Goal: Information Seeking & Learning: Learn about a topic

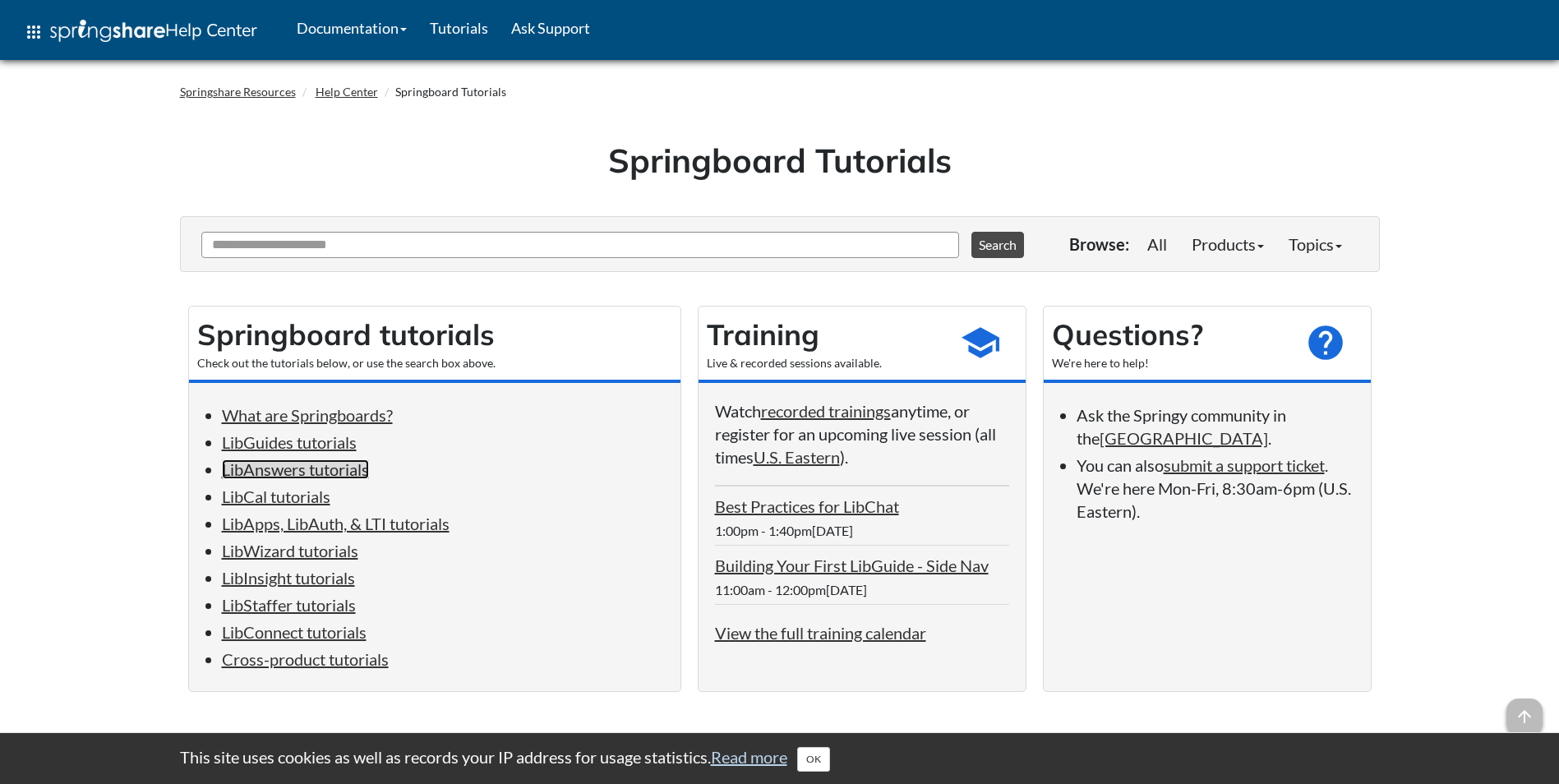
click at [345, 470] on link "LibAnswers tutorials" at bounding box center [295, 470] width 147 height 20
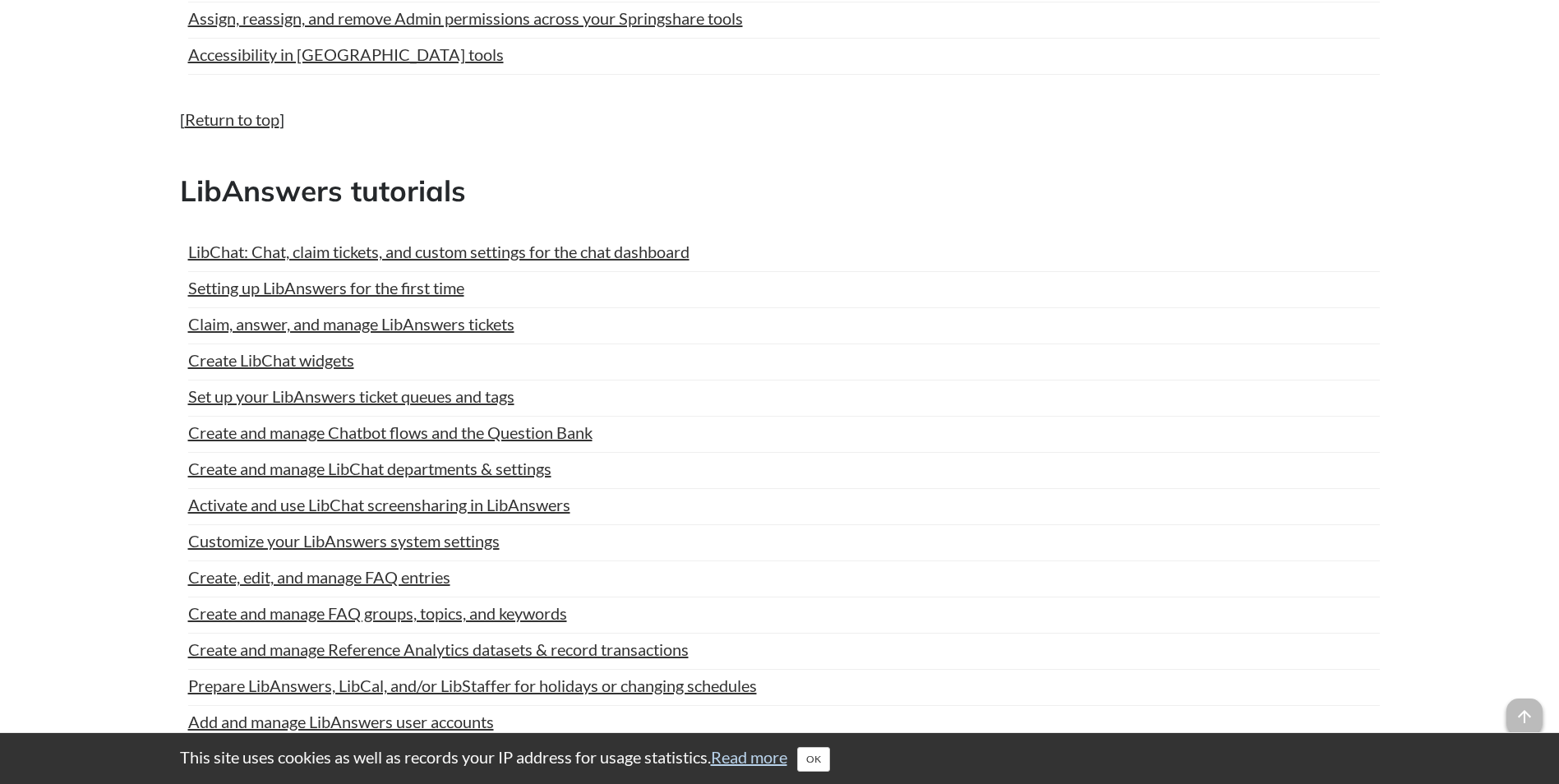
scroll to position [1863, 0]
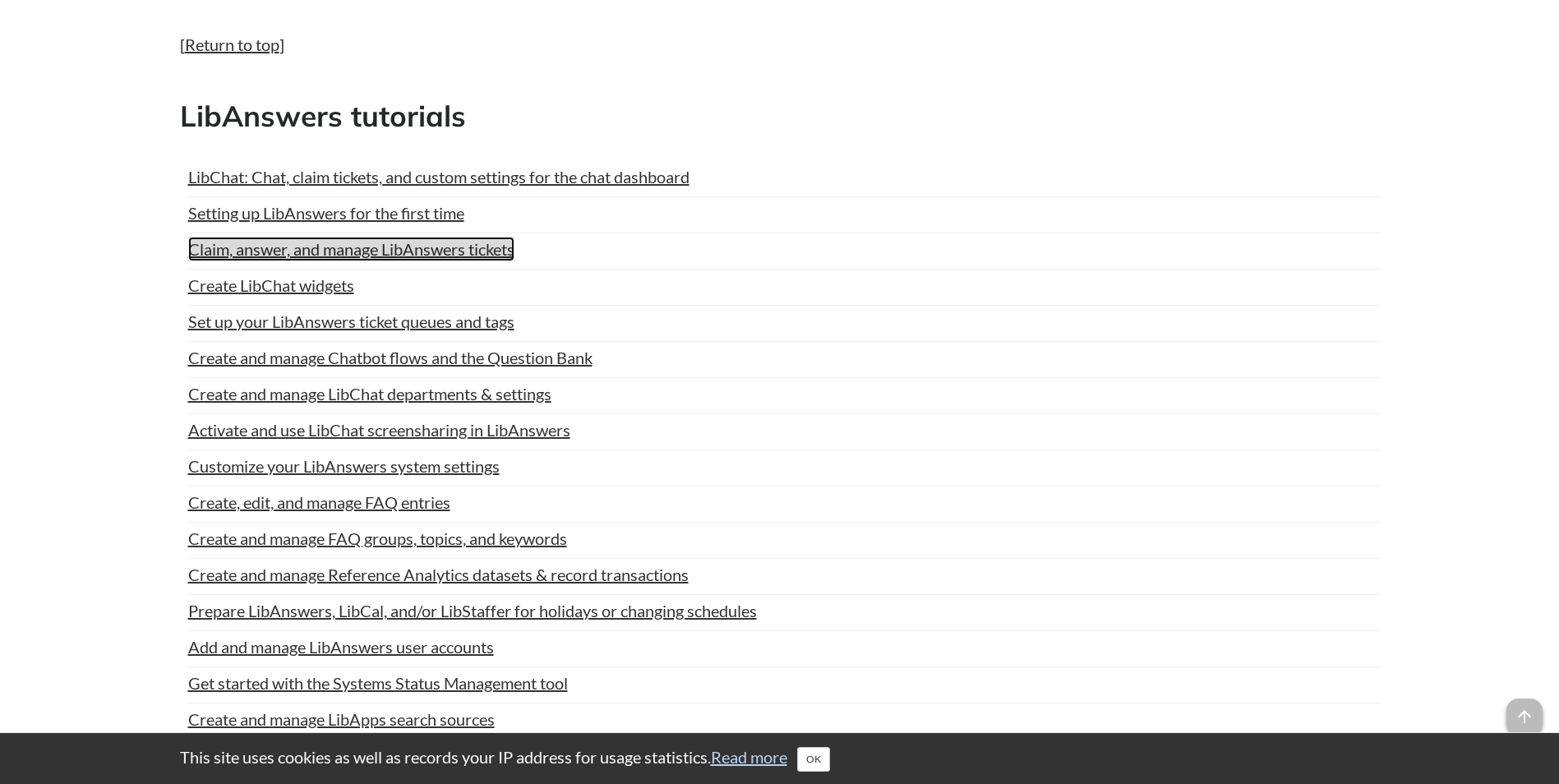
click at [465, 256] on link "Claim, answer, and manage LibAnswers tickets" at bounding box center [351, 248] width 326 height 25
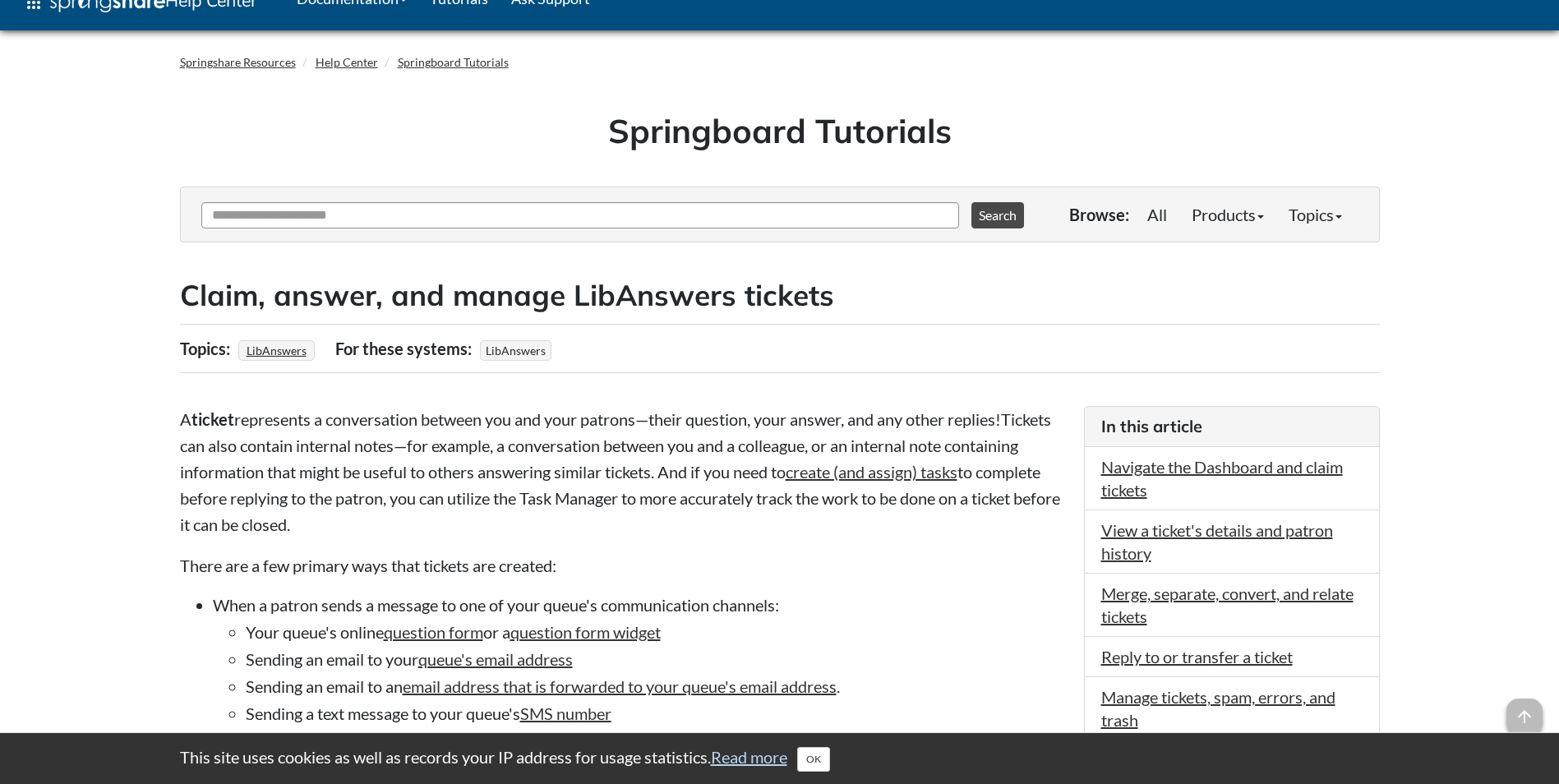
scroll to position [30, 0]
click at [441, 65] on link "Springboard Tutorials" at bounding box center [452, 60] width 111 height 14
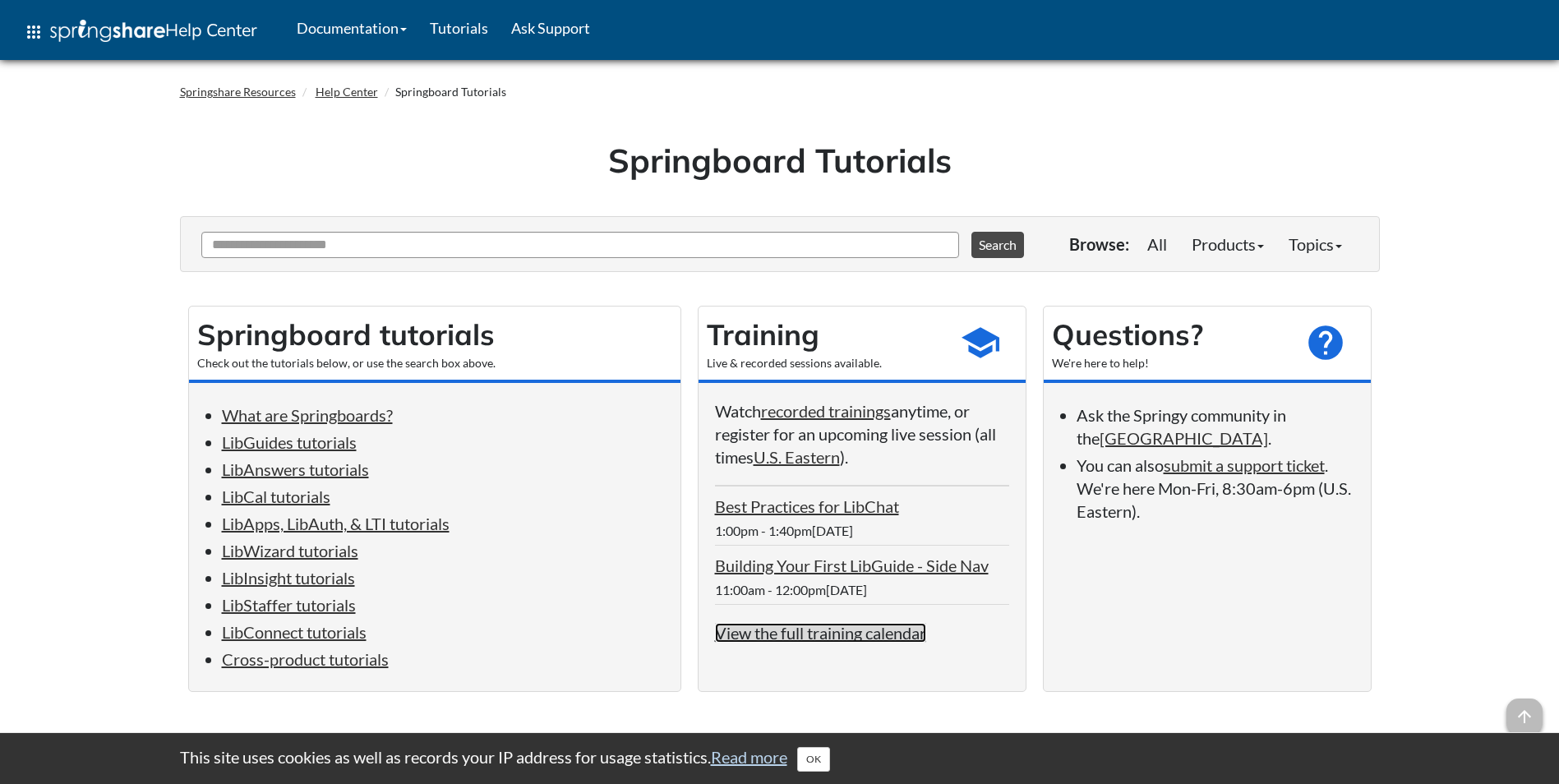
click at [861, 639] on link "View the full training calendar" at bounding box center [821, 633] width 212 height 20
click at [346, 474] on link "LibAnswers tutorials" at bounding box center [295, 470] width 147 height 20
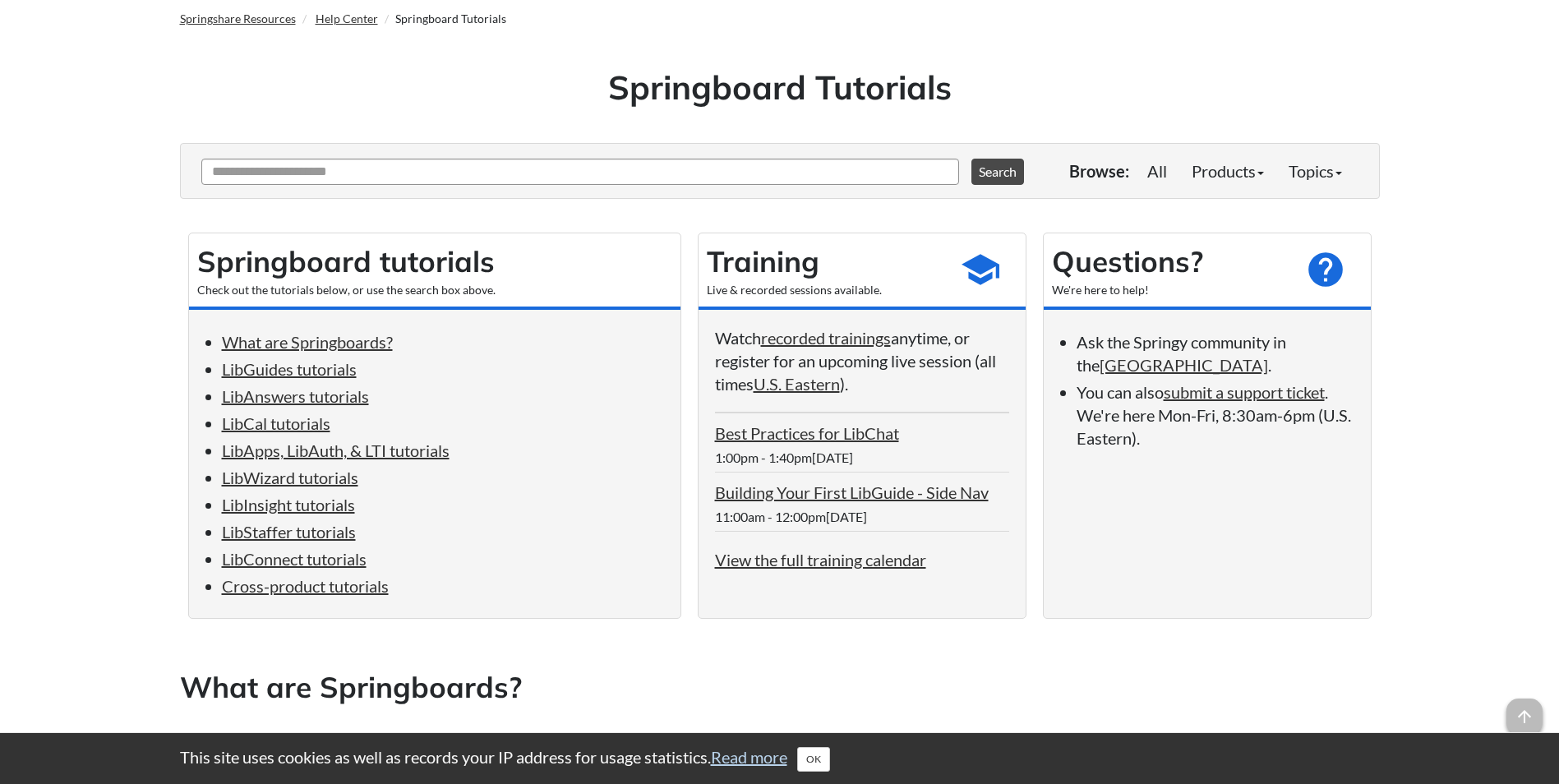
scroll to position [75, 0]
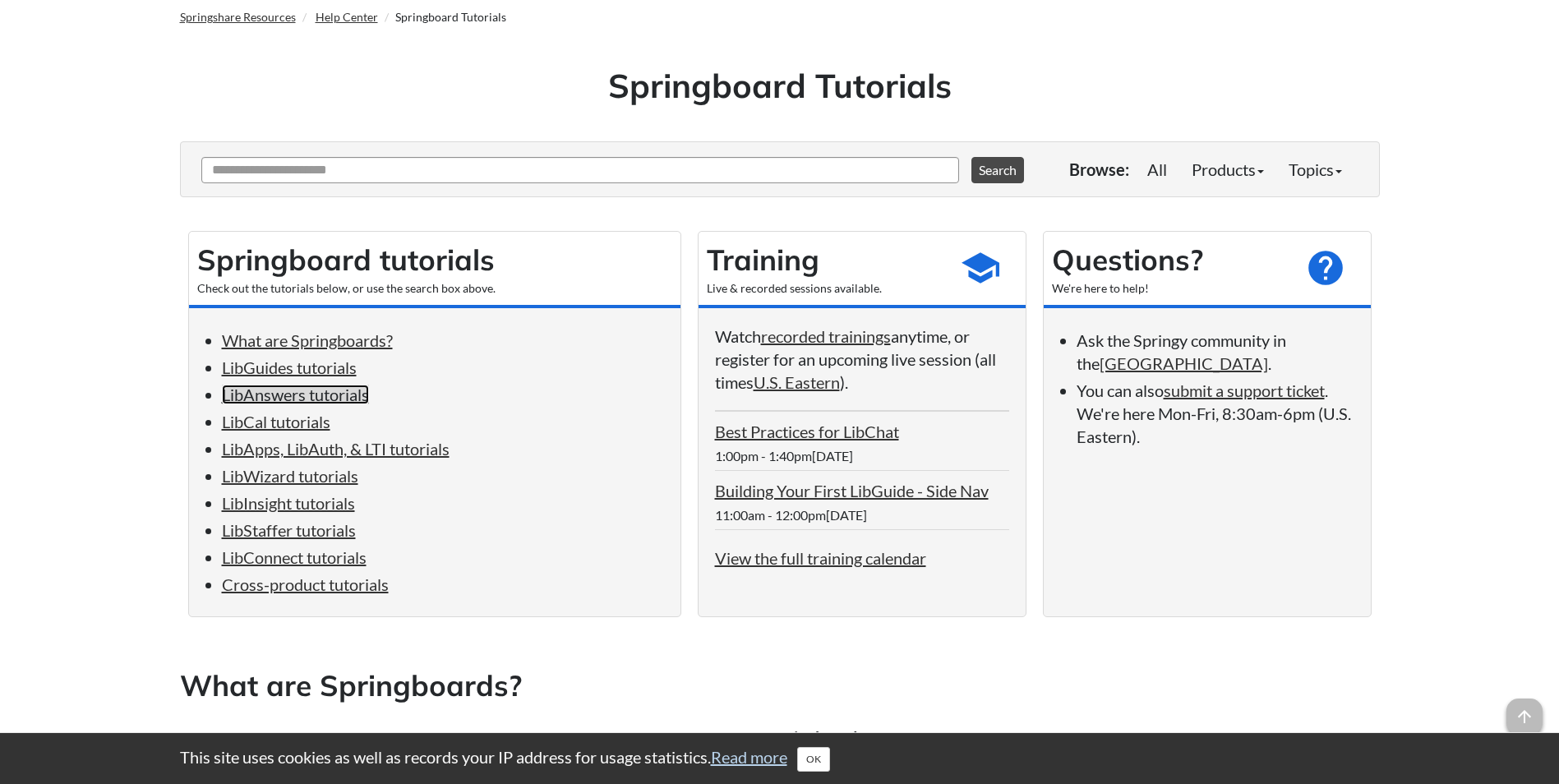
click at [329, 393] on link "LibAnswers tutorials" at bounding box center [295, 395] width 147 height 20
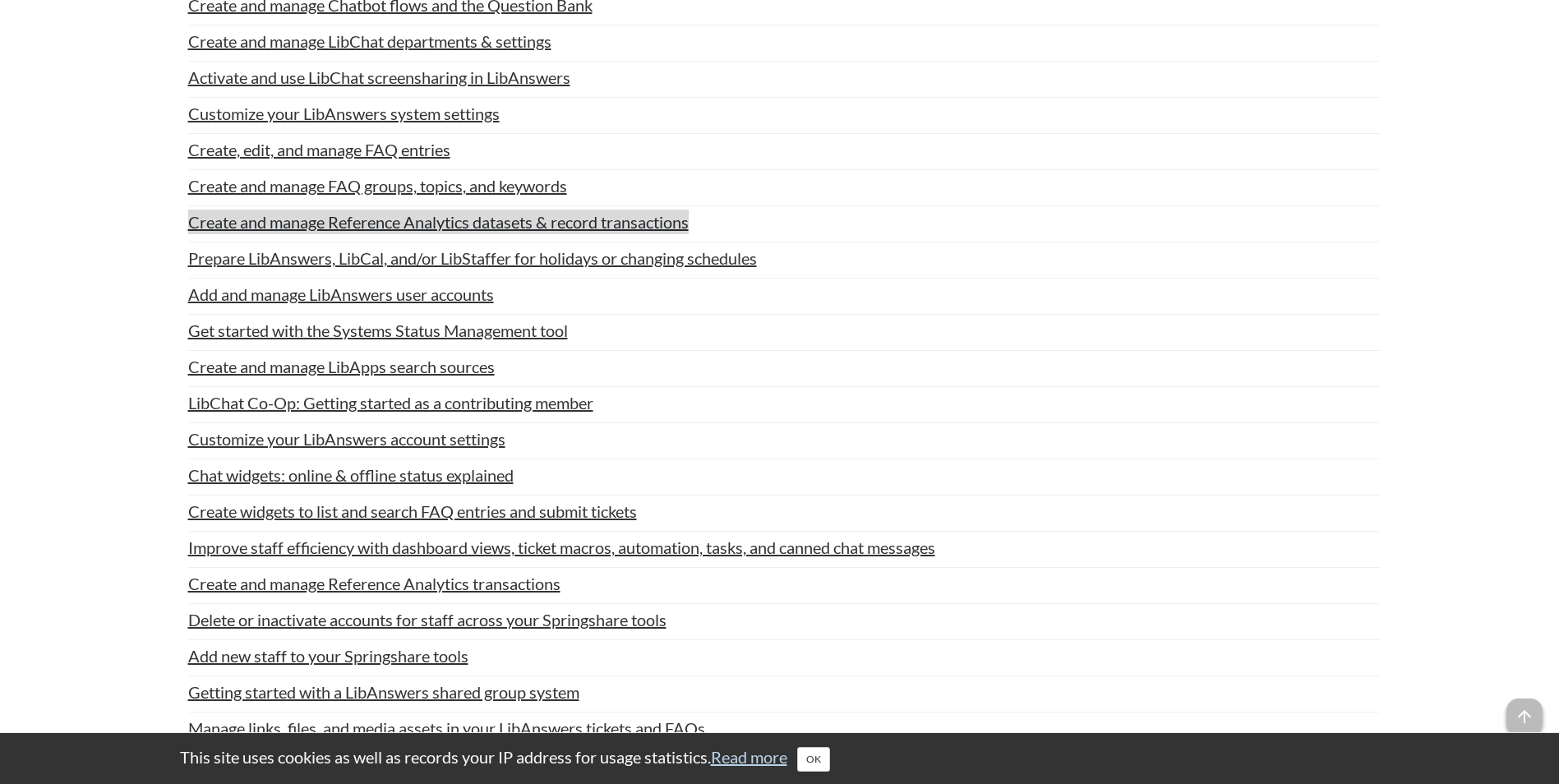
scroll to position [2216, 0]
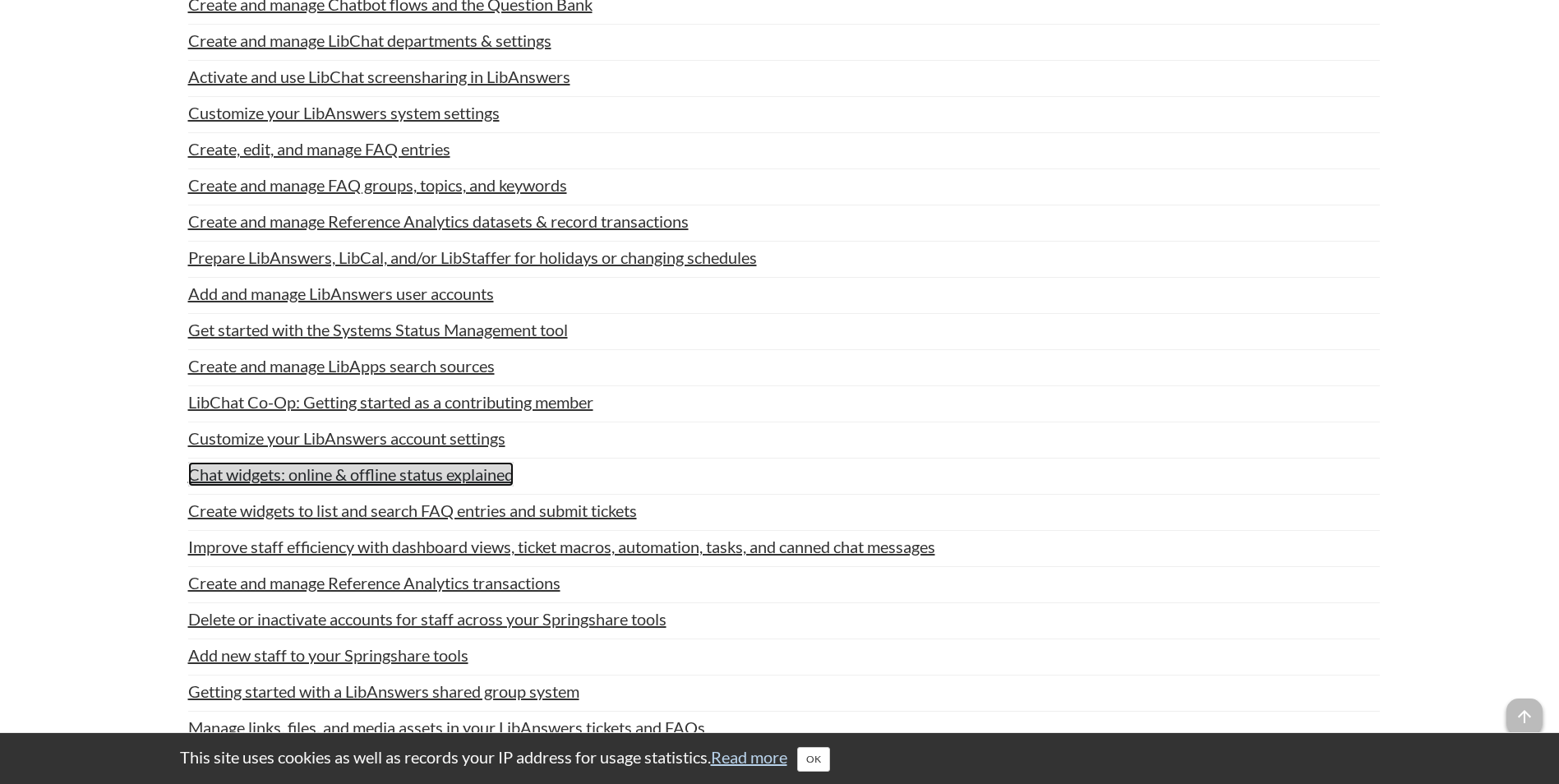
click at [503, 478] on link "Chat widgets: online & offline status explained" at bounding box center [350, 474] width 325 height 25
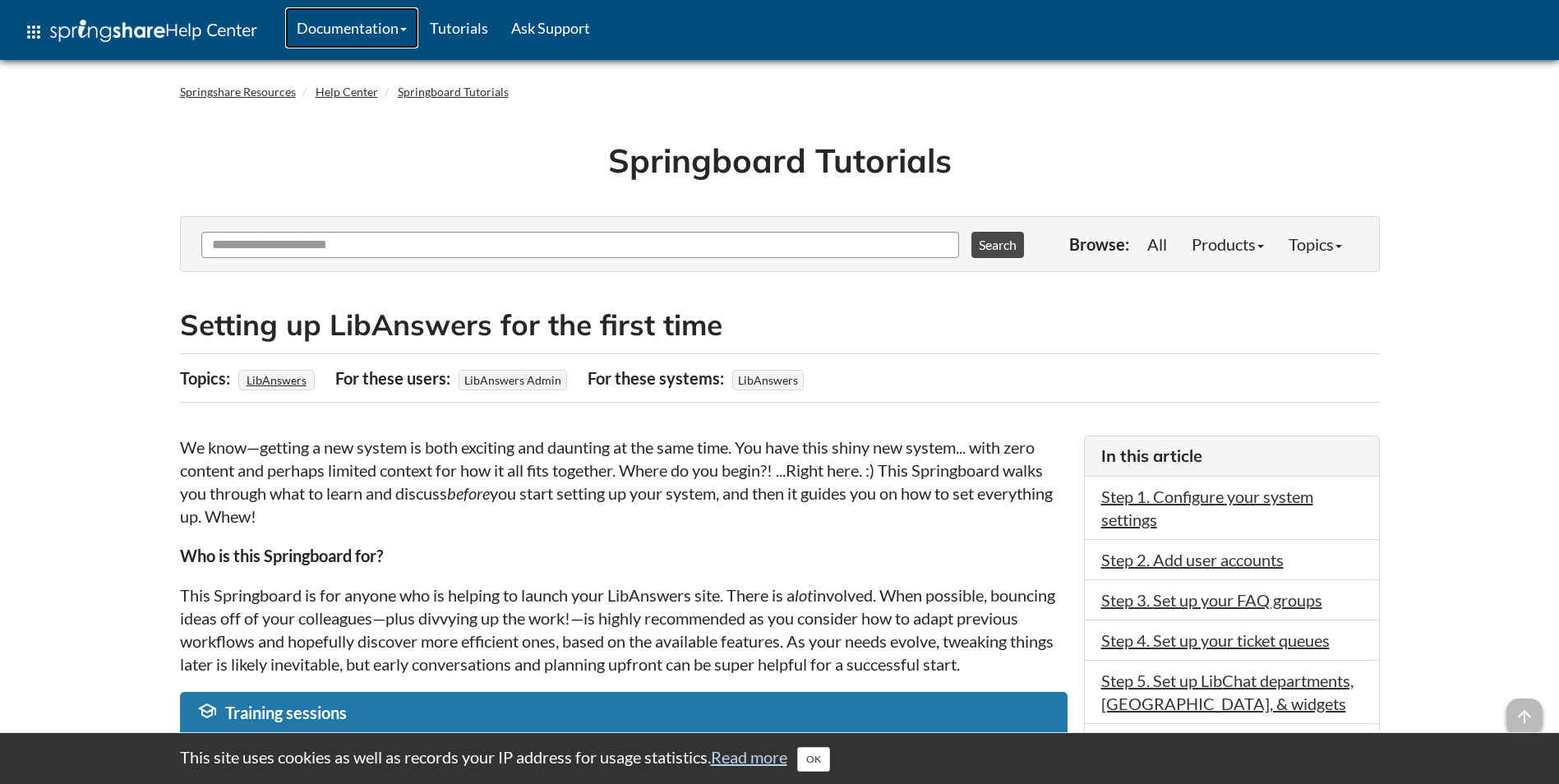
click at [386, 24] on link "Documentation" at bounding box center [351, 27] width 133 height 41
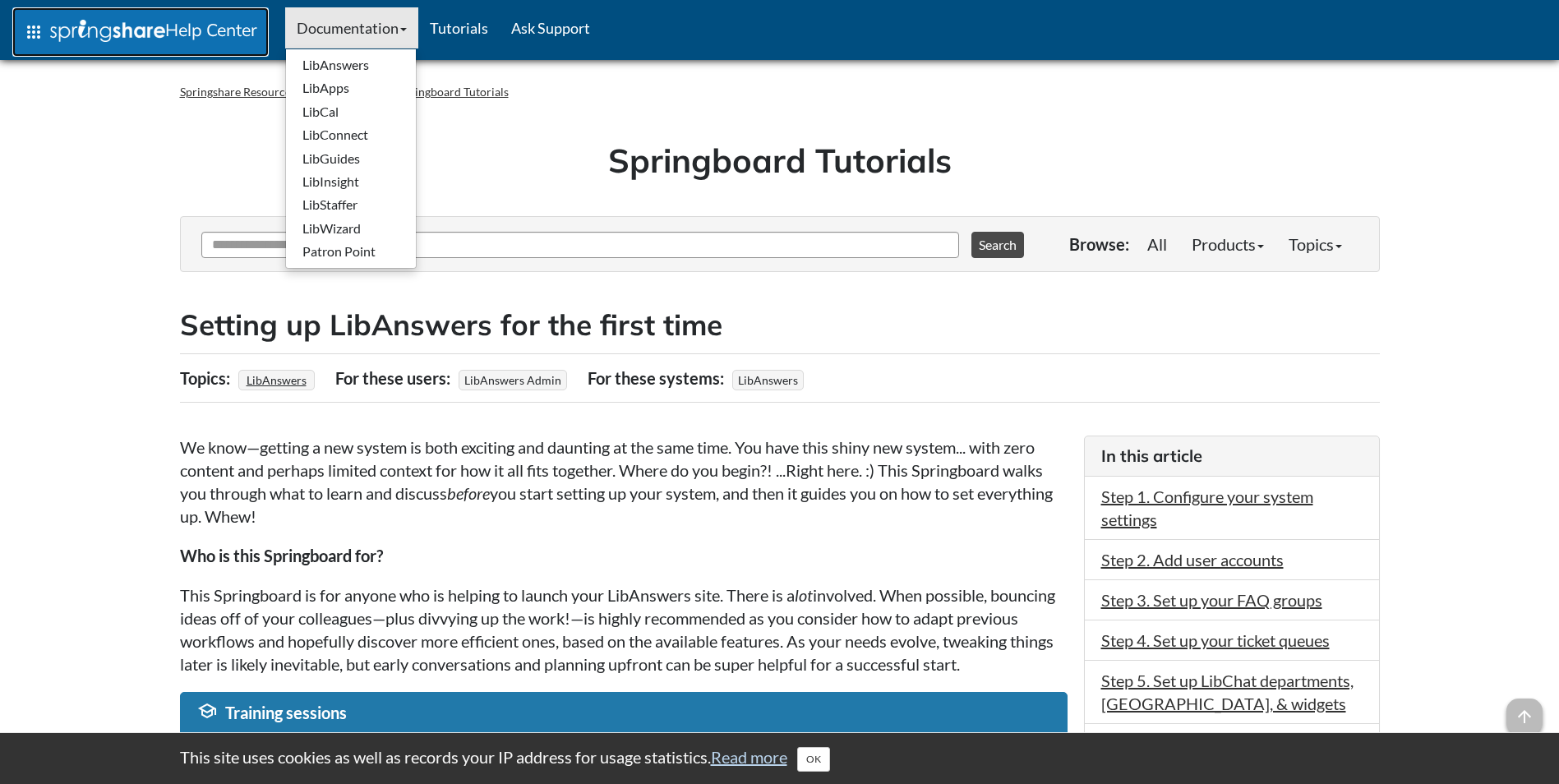
click at [235, 51] on link "apps Help Center" at bounding box center [140, 32] width 256 height 49
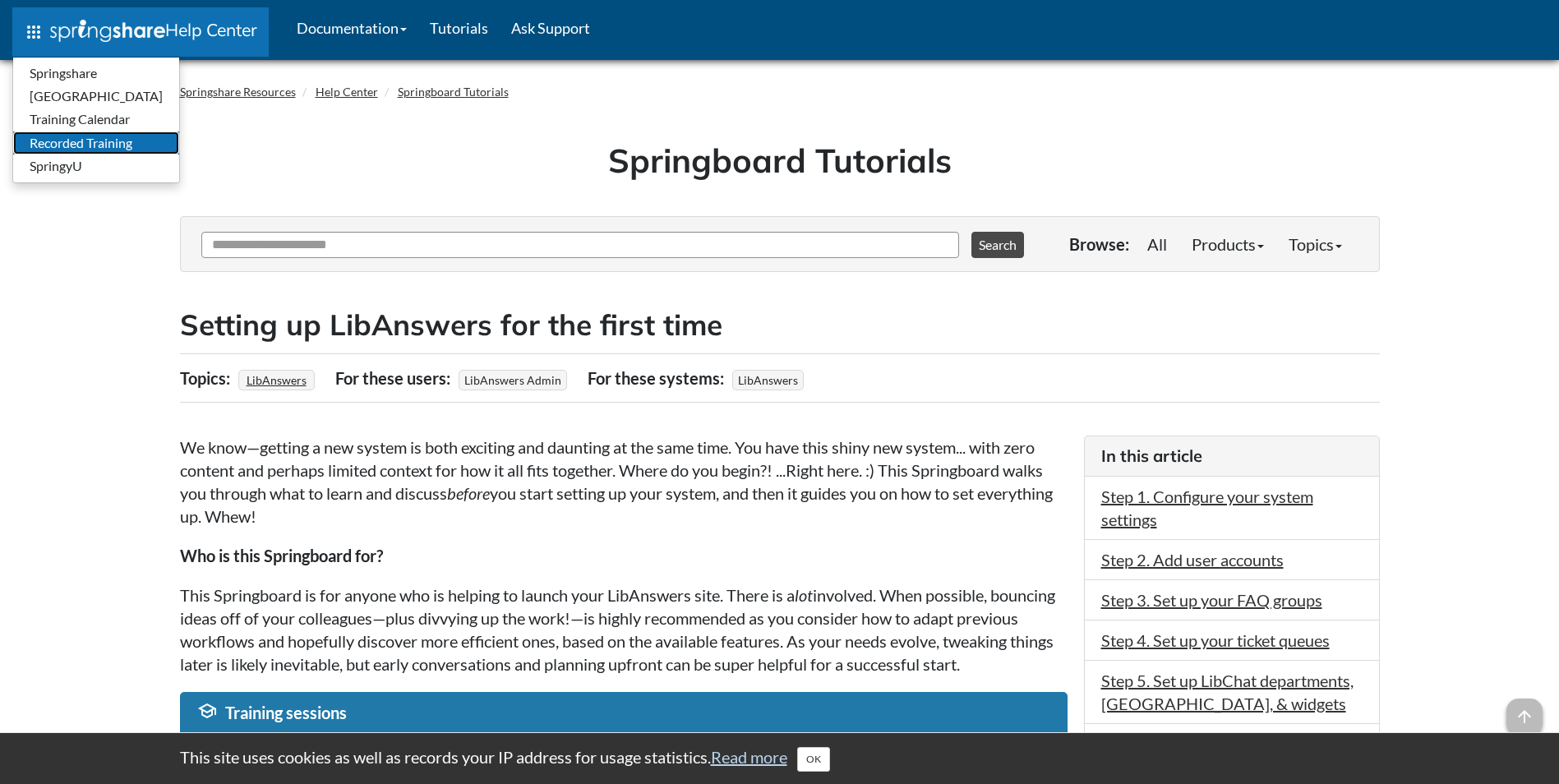
click at [128, 145] on link "Recorded Training" at bounding box center [95, 143] width 166 height 23
